Goal: Task Accomplishment & Management: Manage account settings

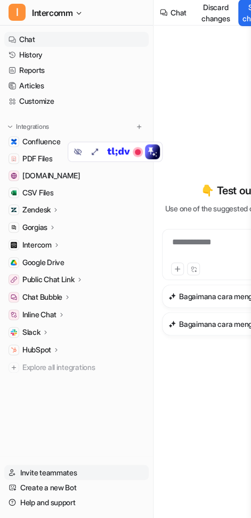
click at [79, 467] on link "Invite teammates" at bounding box center [76, 471] width 144 height 15
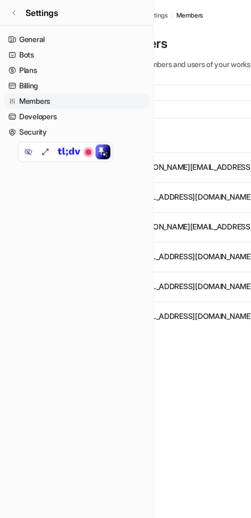
scroll to position [0, 48]
